Goal: Task Accomplishment & Management: Complete application form

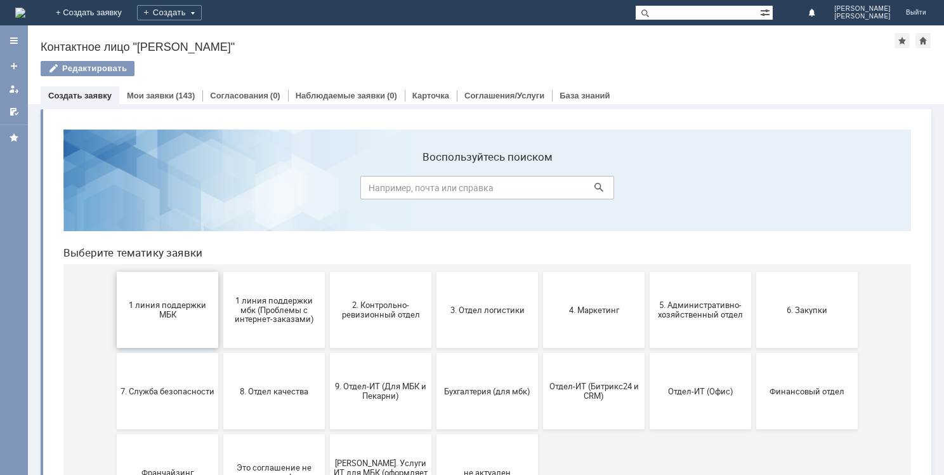
click at [183, 304] on span "1 линия поддержки МБК" at bounding box center [168, 309] width 94 height 19
click at [709, 399] on button "Отдел-ИТ (Офис)" at bounding box center [701, 391] width 102 height 76
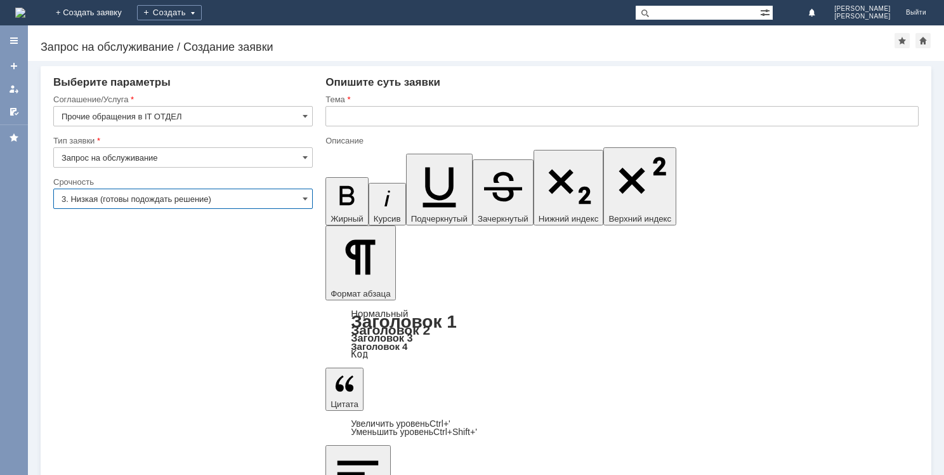
click at [181, 200] on input "3. Низкая (готовы подождать решение)" at bounding box center [182, 198] width 259 height 20
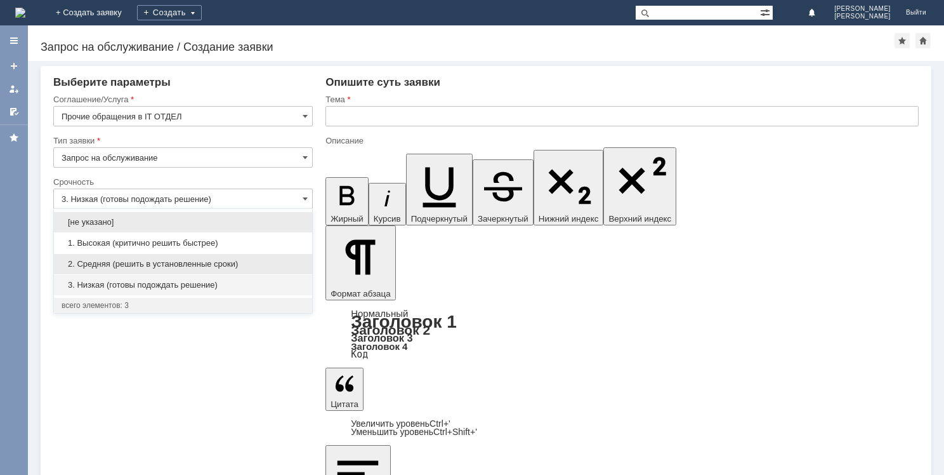
click at [188, 261] on span "2. Средняя (решить в установленные сроки)" at bounding box center [183, 264] width 243 height 10
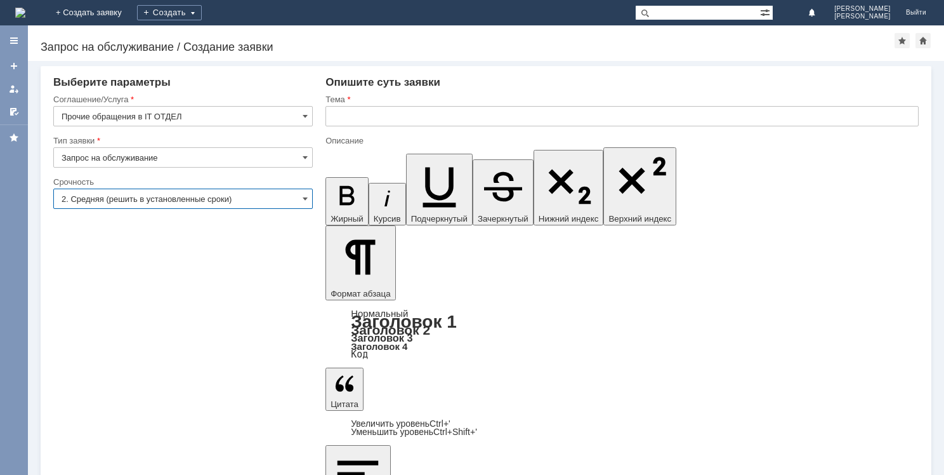
type input "2. Средняя (решить в установленные сроки)"
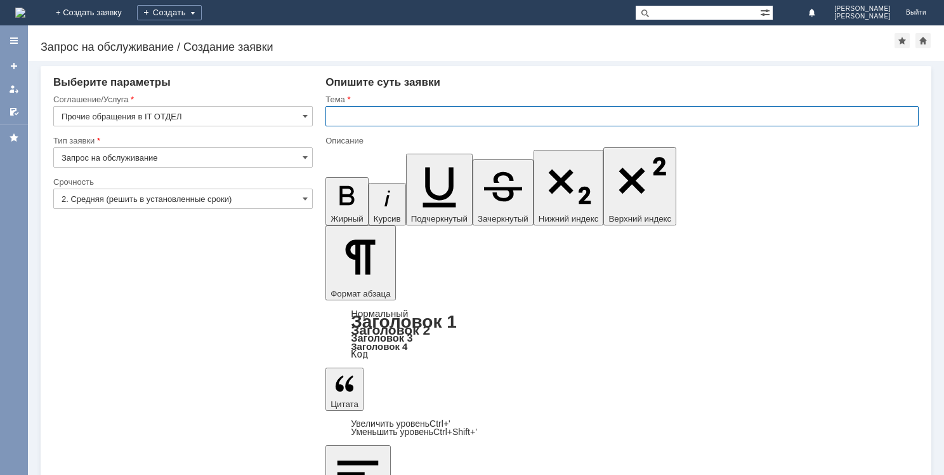
click at [372, 107] on input "text" at bounding box center [621, 116] width 593 height 20
type input "G"
type input "Передача оборудования"
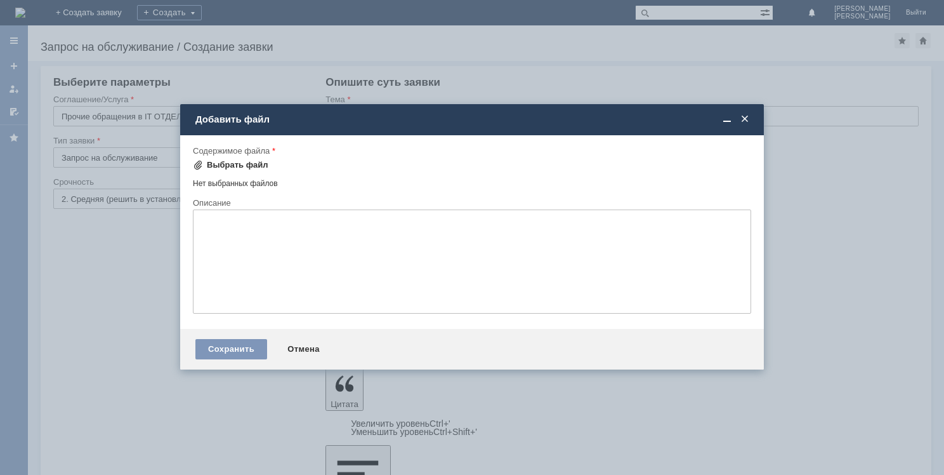
click at [239, 165] on div "Выбрать файл" at bounding box center [238, 165] width 62 height 10
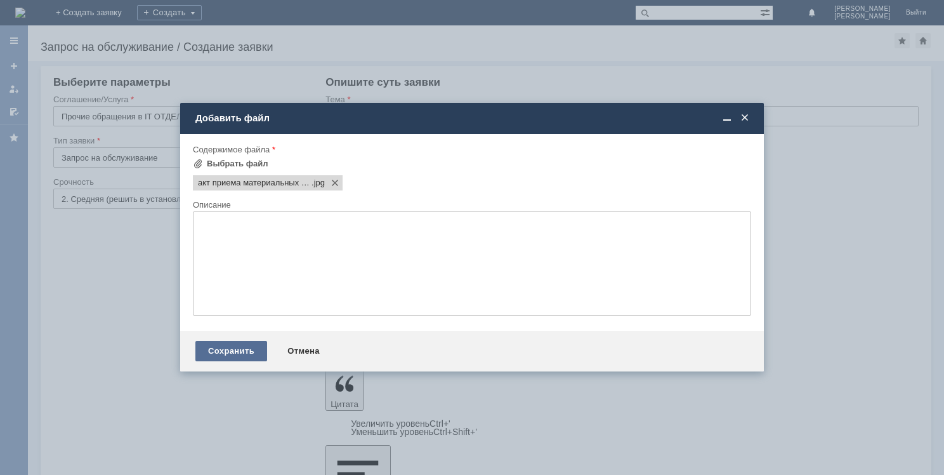
click at [225, 346] on div "Сохранить" at bounding box center [231, 351] width 72 height 20
